Goal: Check status: Check status

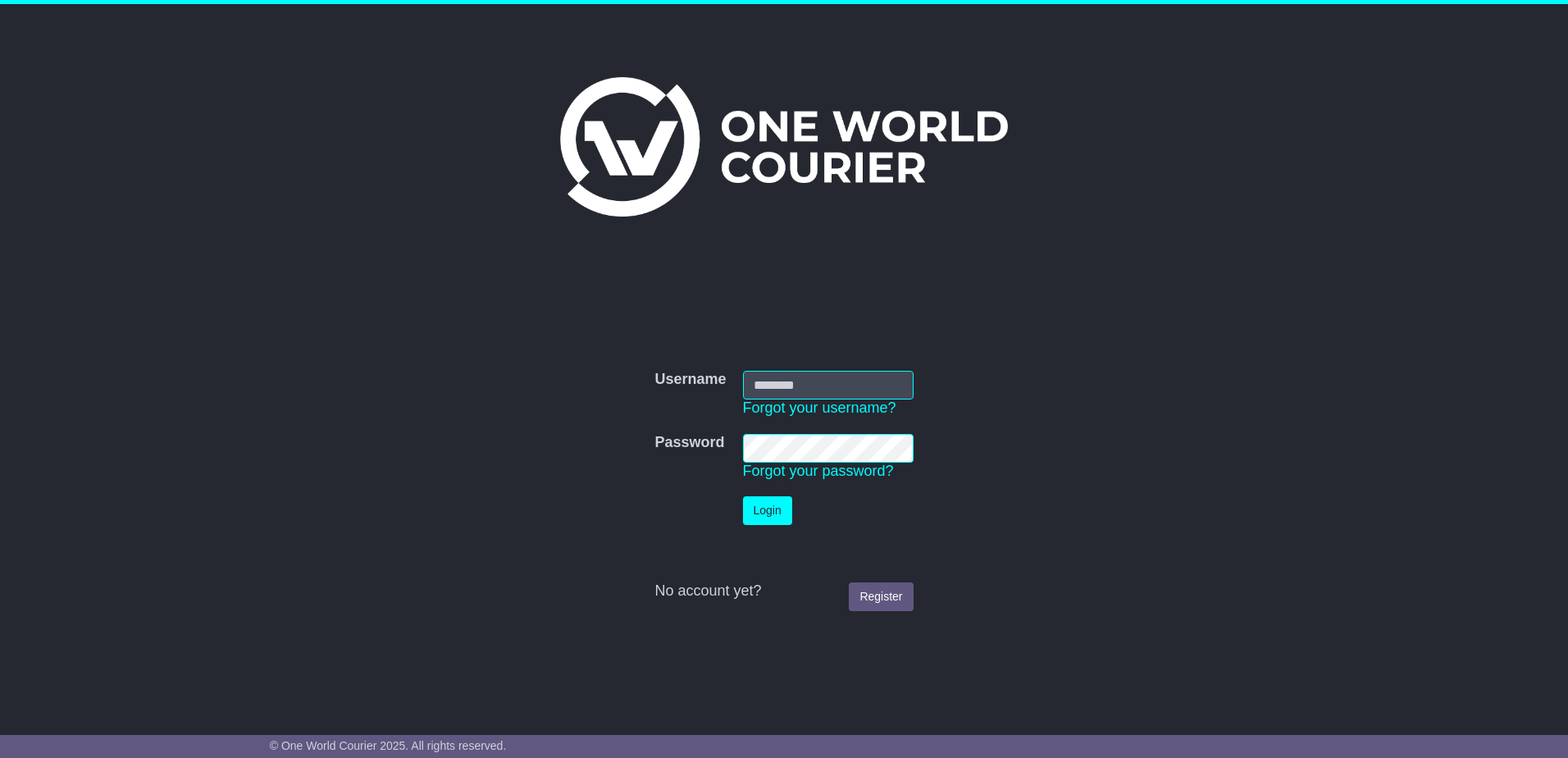
type input "**********"
click at [772, 513] on button "Login" at bounding box center [768, 510] width 50 height 29
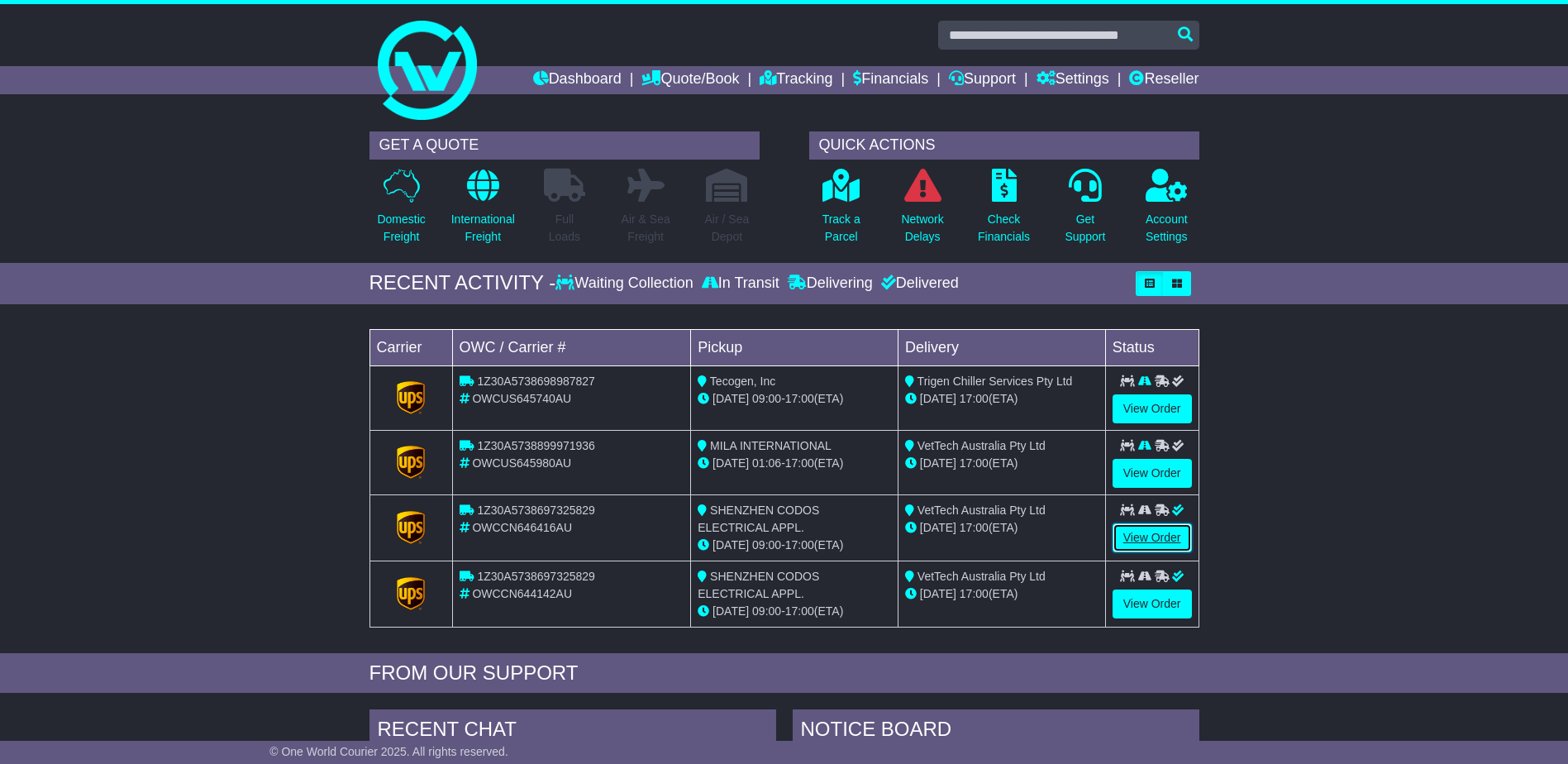
click at [1159, 548] on link "View Order" at bounding box center [1151, 537] width 79 height 29
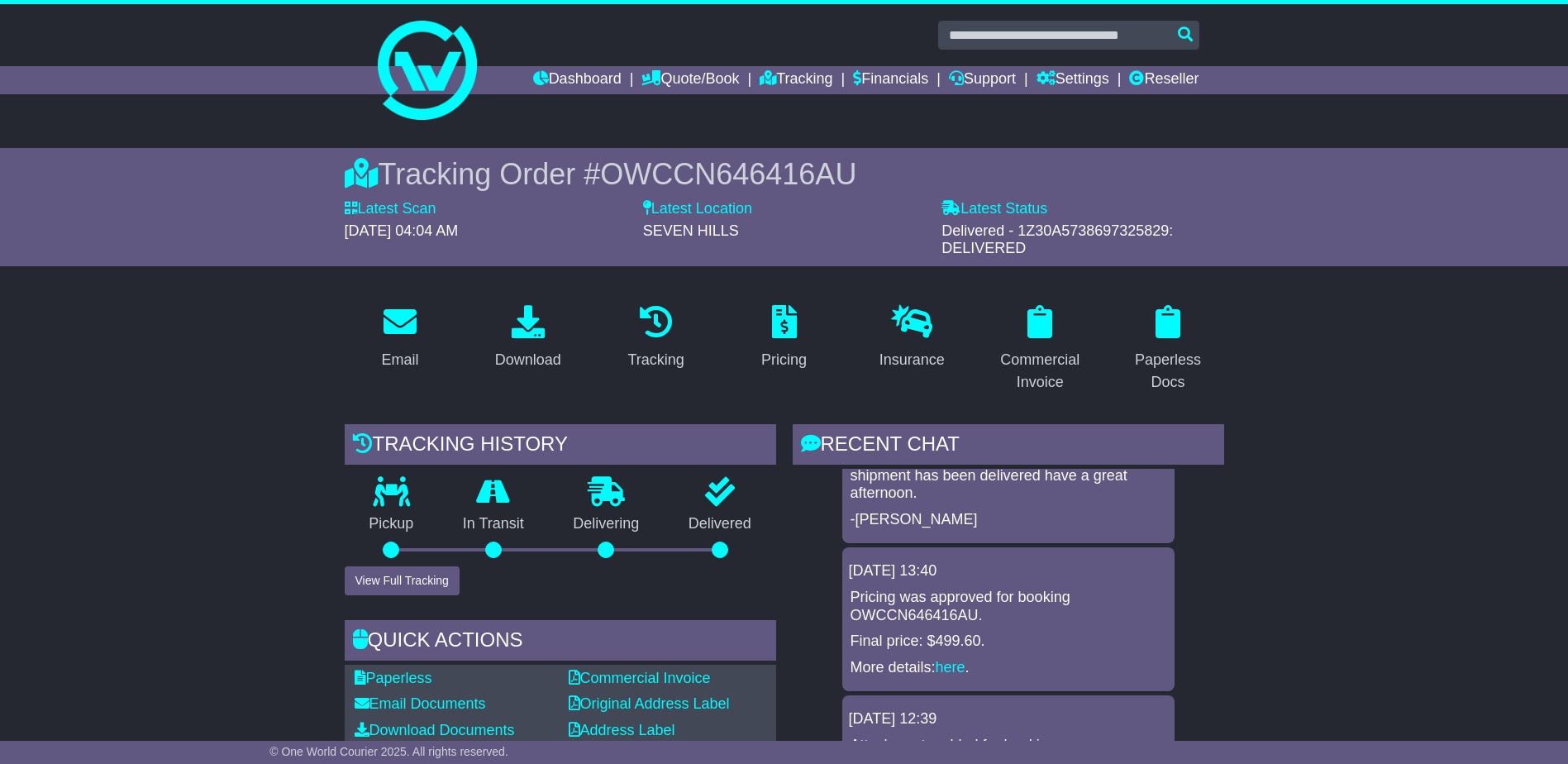
scroll to position [101, 0]
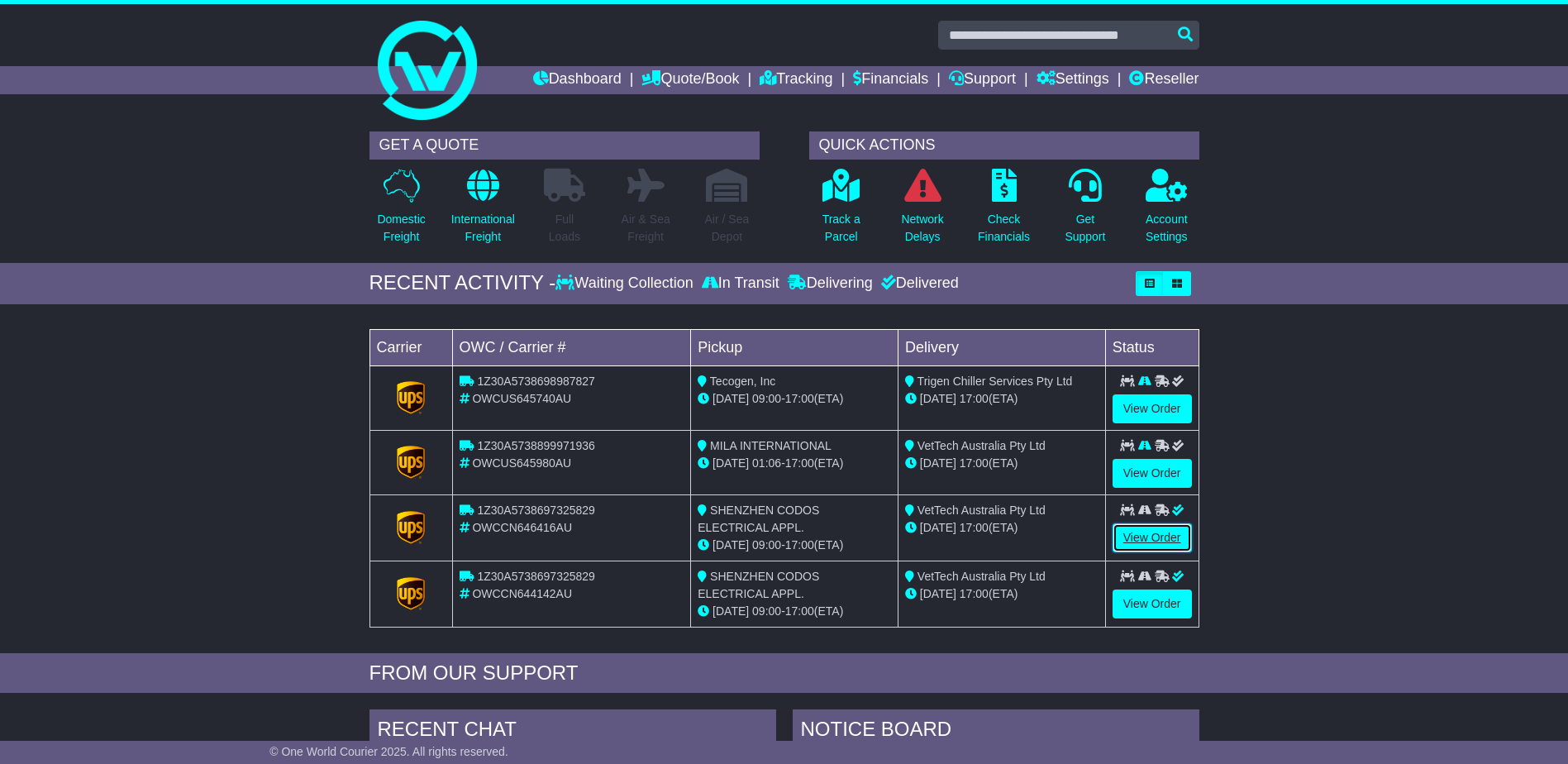
click at [1151, 543] on link "View Order" at bounding box center [1151, 537] width 79 height 29
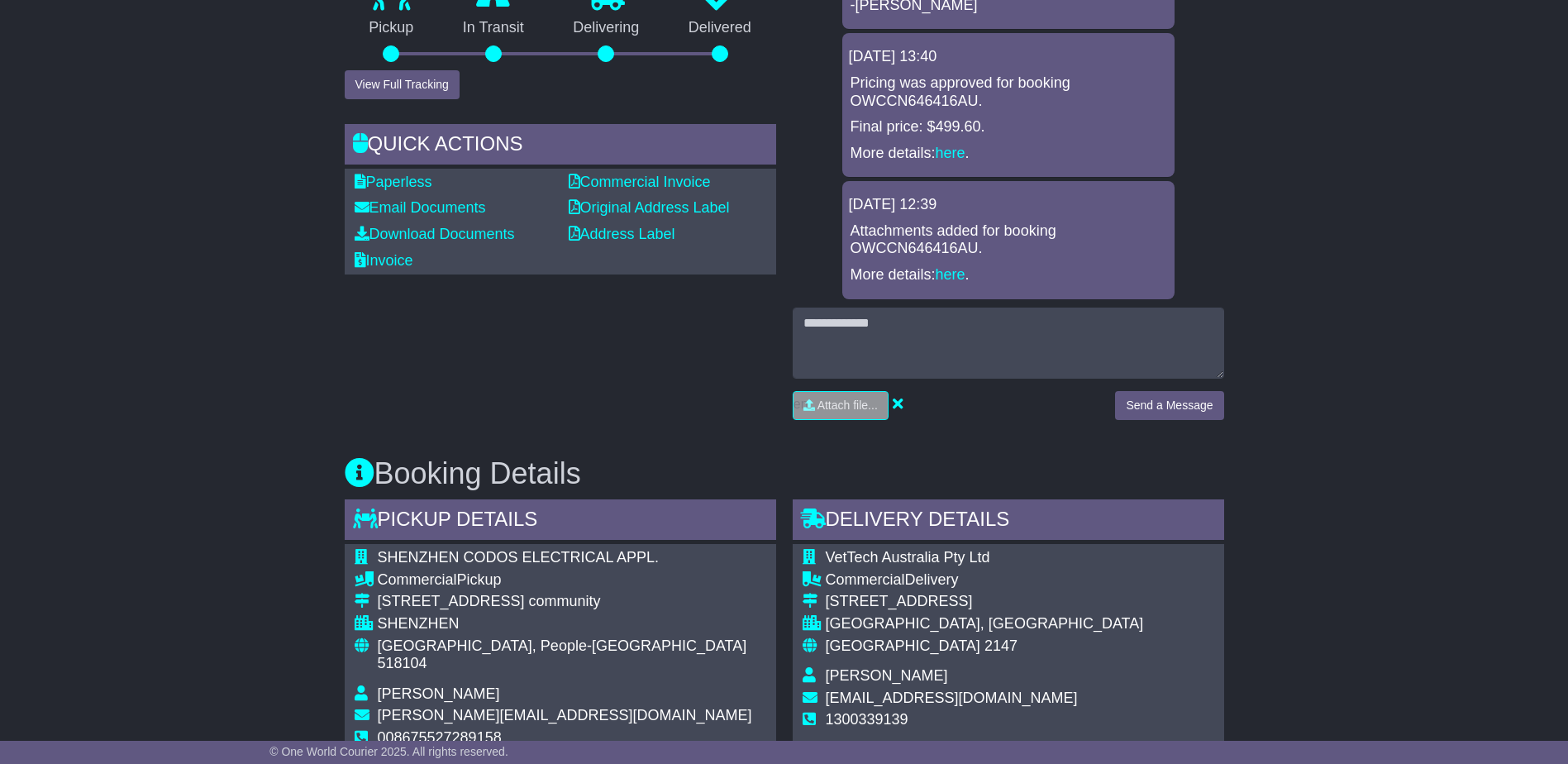
scroll to position [827, 0]
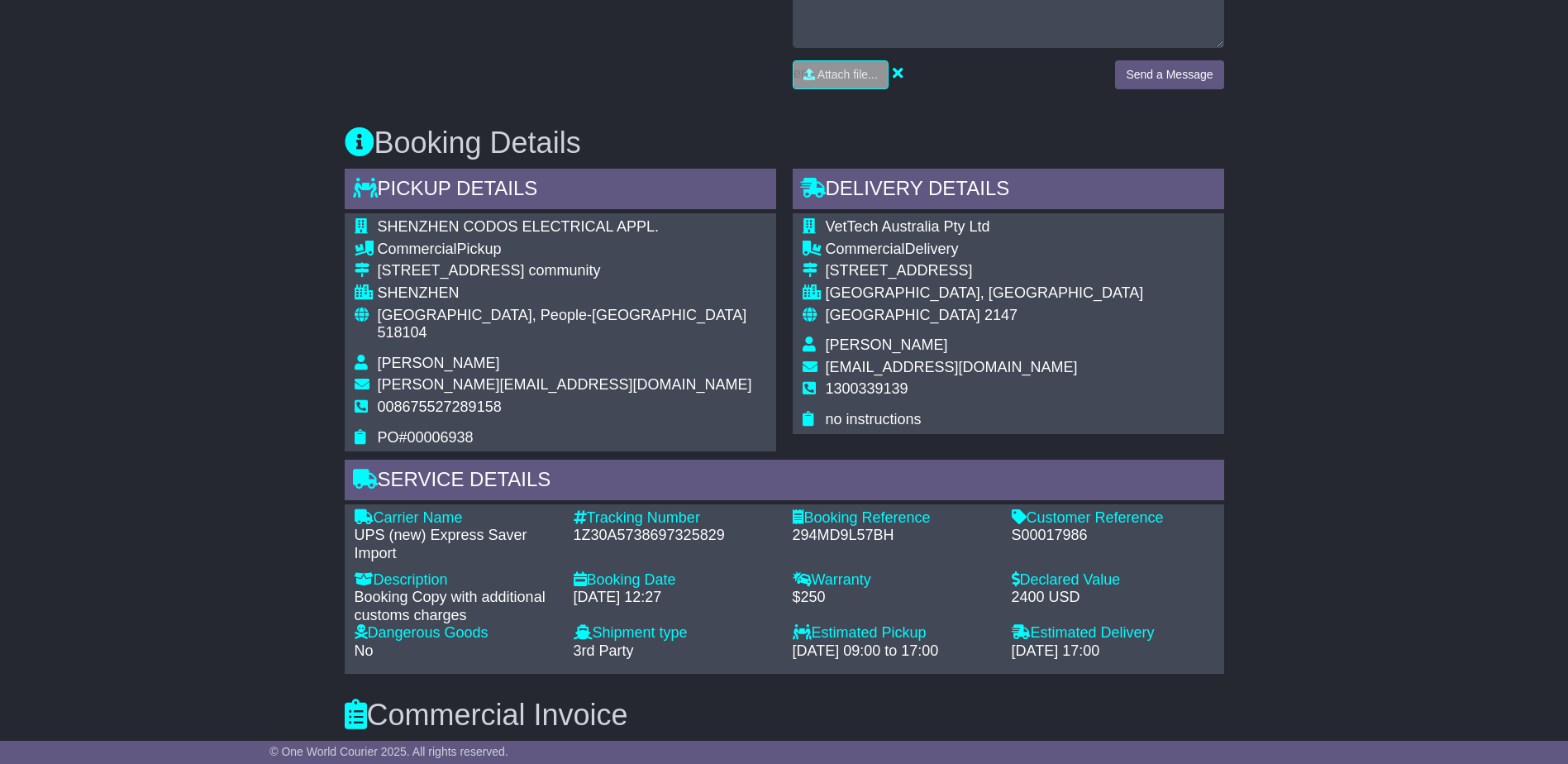
click at [1045, 509] on div "Customer Reference" at bounding box center [1113, 518] width 202 height 18
drag, startPoint x: 1045, startPoint y: 504, endPoint x: 1056, endPoint y: 520, distance: 19.5
click at [1056, 526] on div "S00017986" at bounding box center [1113, 535] width 202 height 18
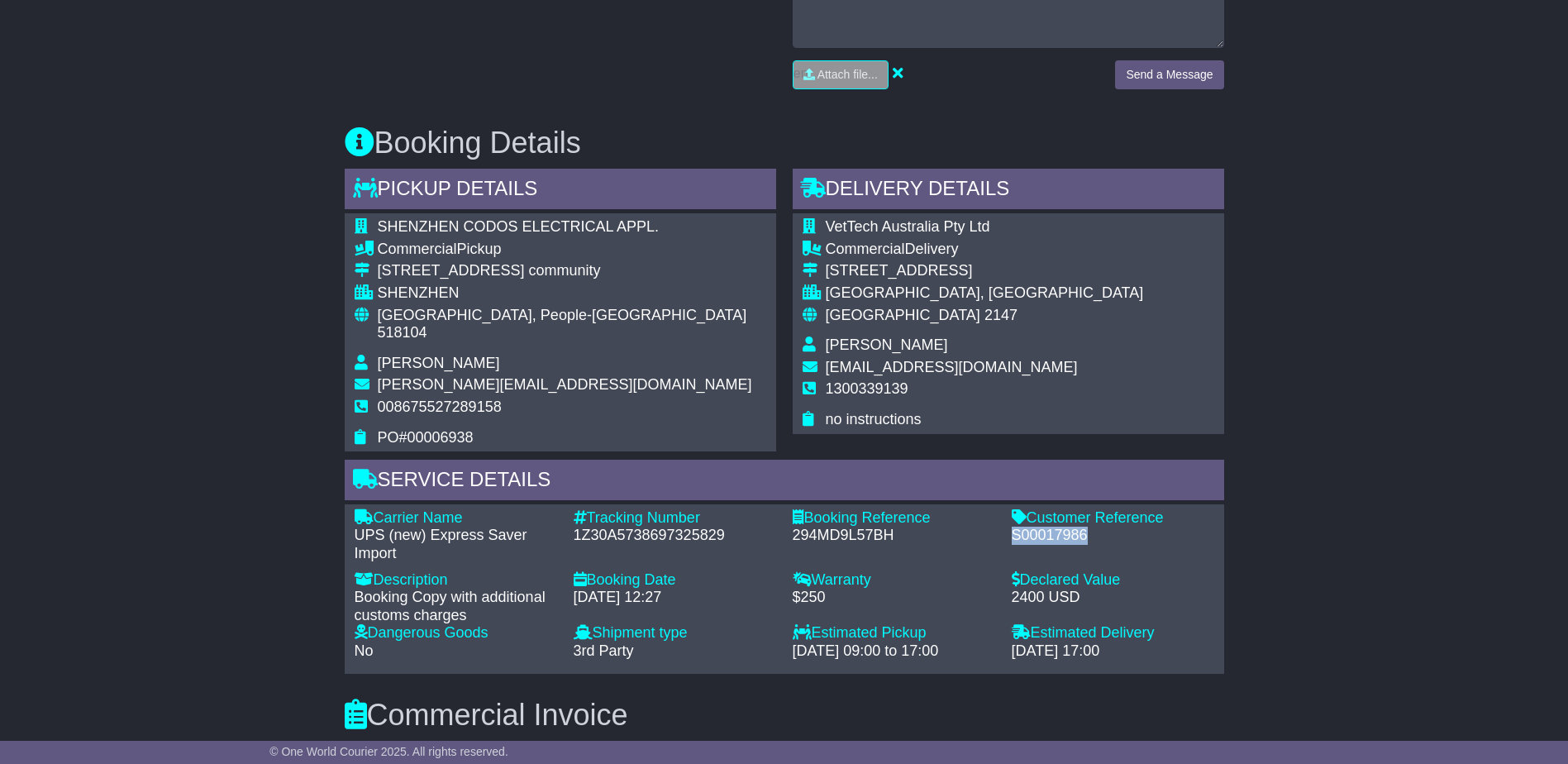
copy div "S00017986"
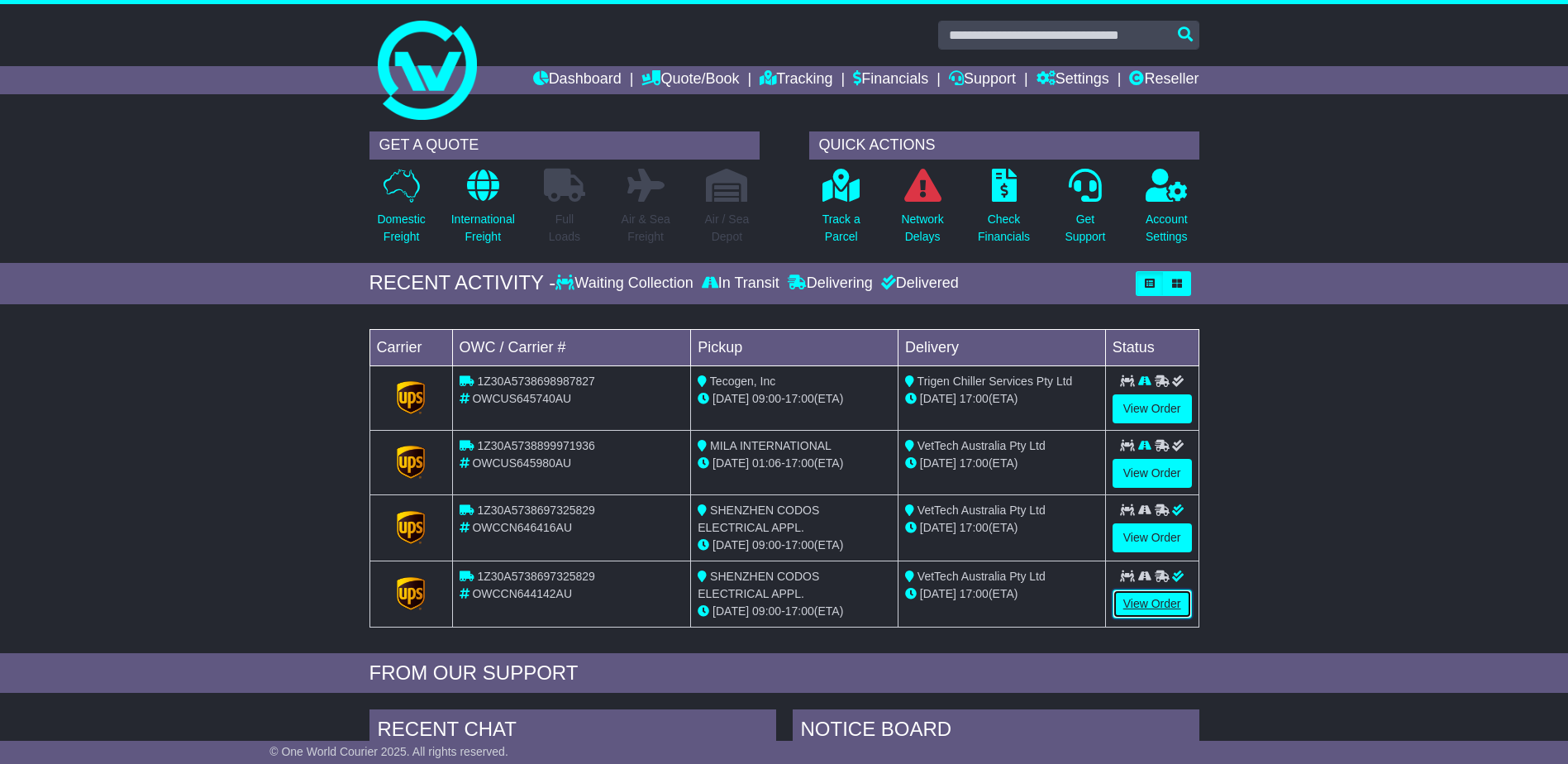
click at [1135, 602] on link "View Order" at bounding box center [1151, 603] width 79 height 29
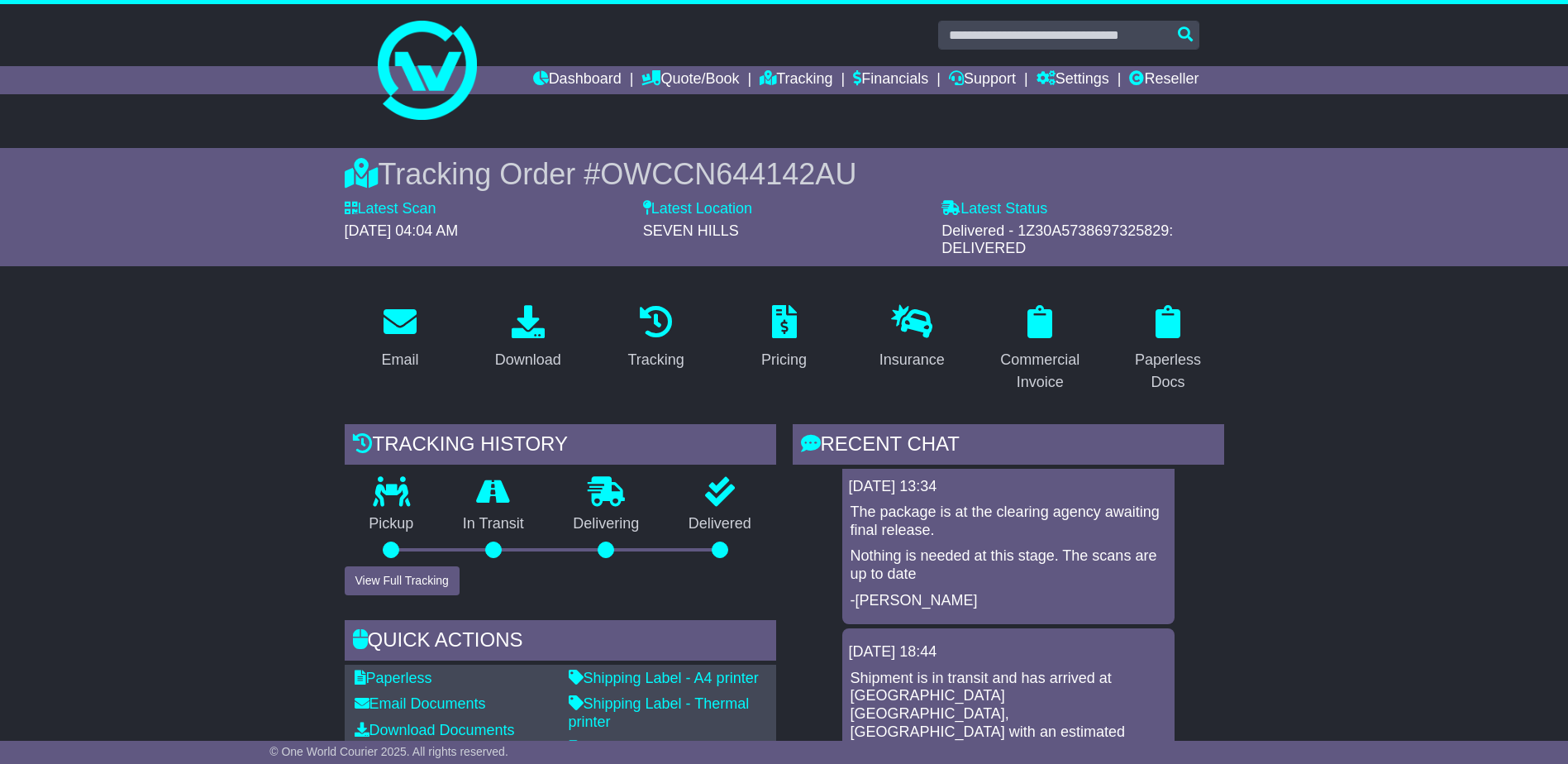
scroll to position [331, 0]
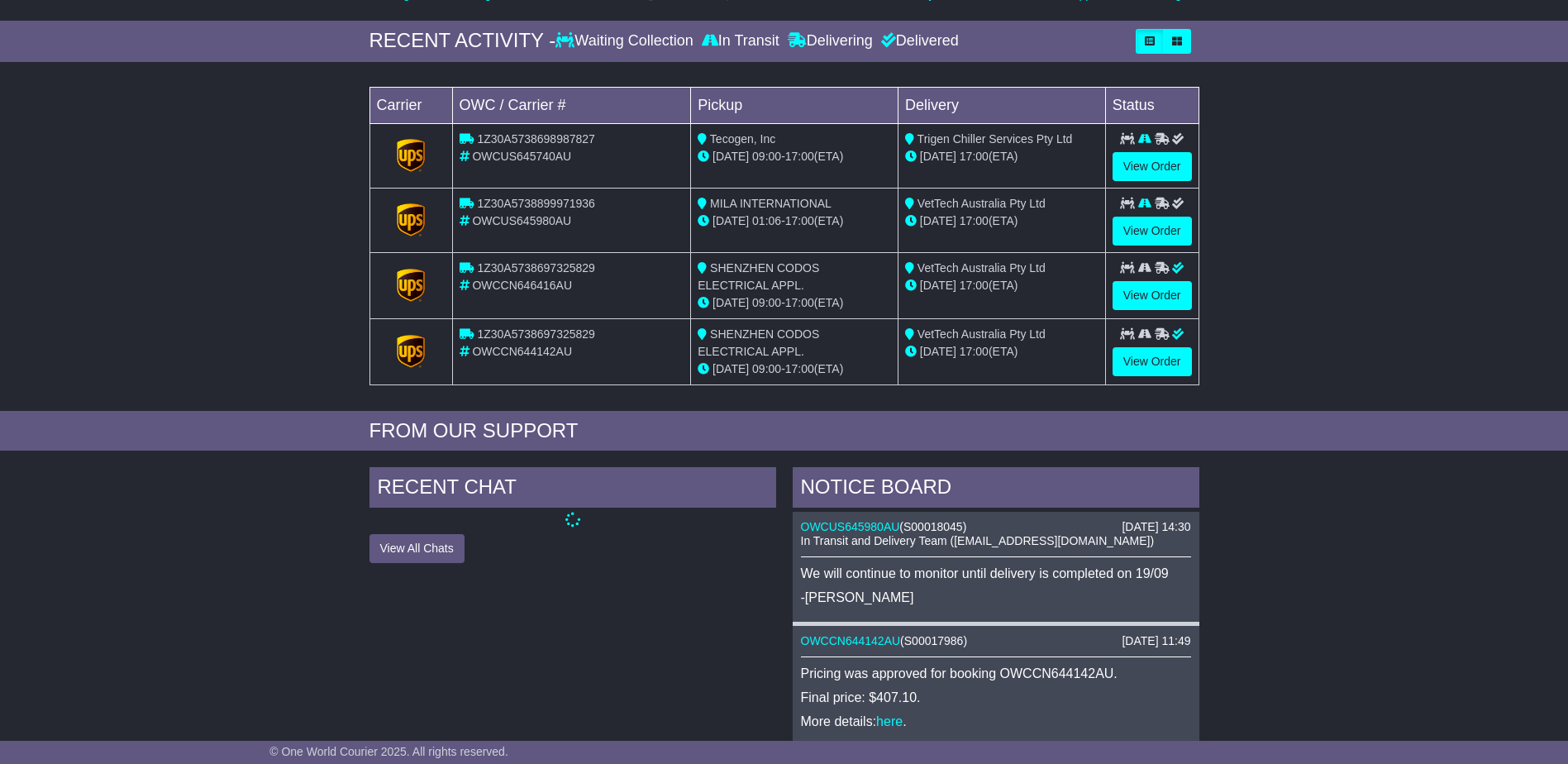
scroll to position [248, 0]
